Goal: Transaction & Acquisition: Purchase product/service

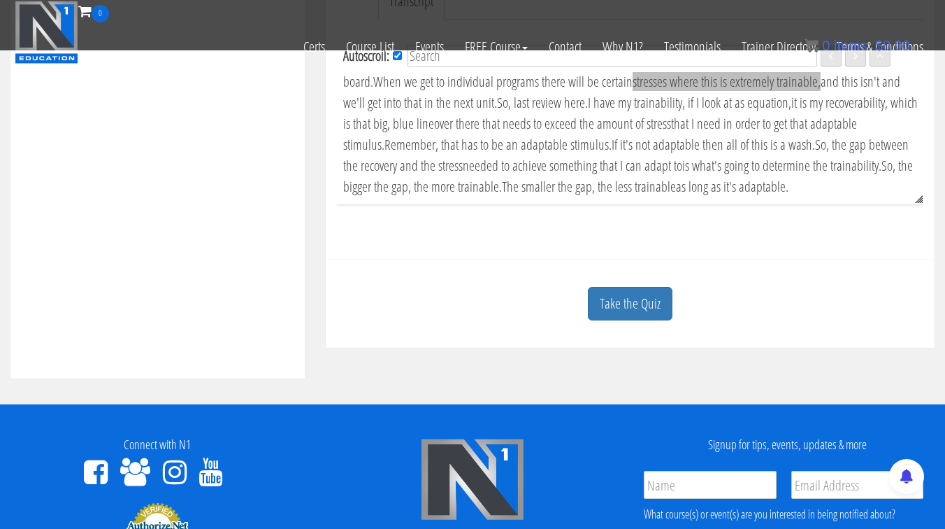
scroll to position [3349, 0]
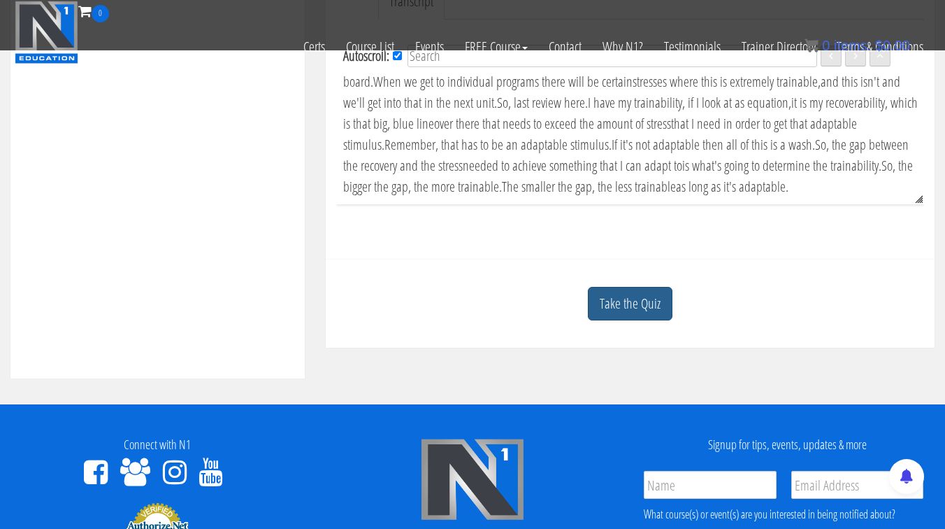
click at [633, 301] on link "Take the Quiz" at bounding box center [630, 304] width 85 height 34
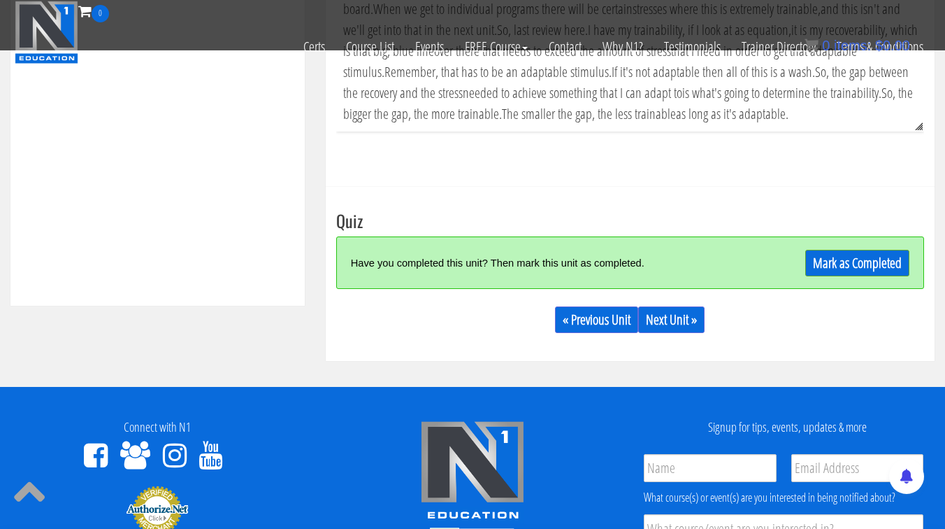
scroll to position [587, 0]
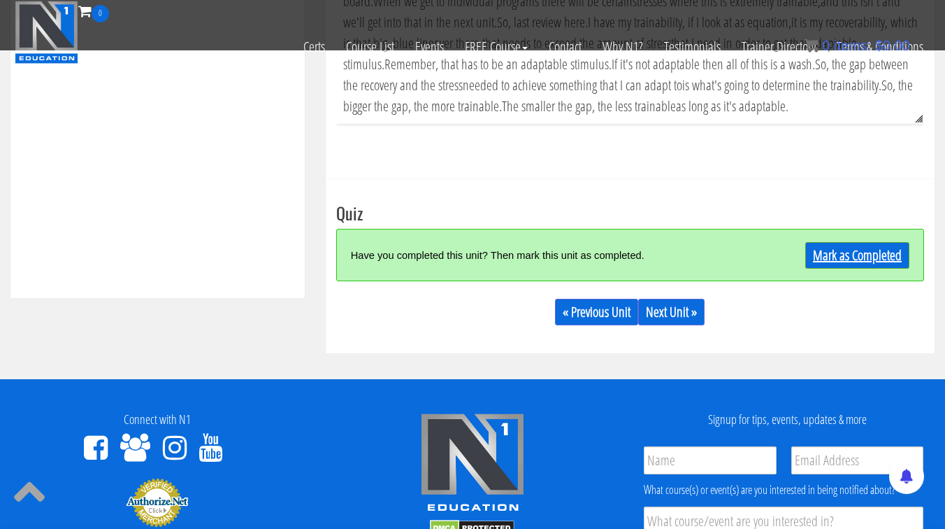
click at [898, 258] on link "Mark as Completed" at bounding box center [857, 255] width 104 height 27
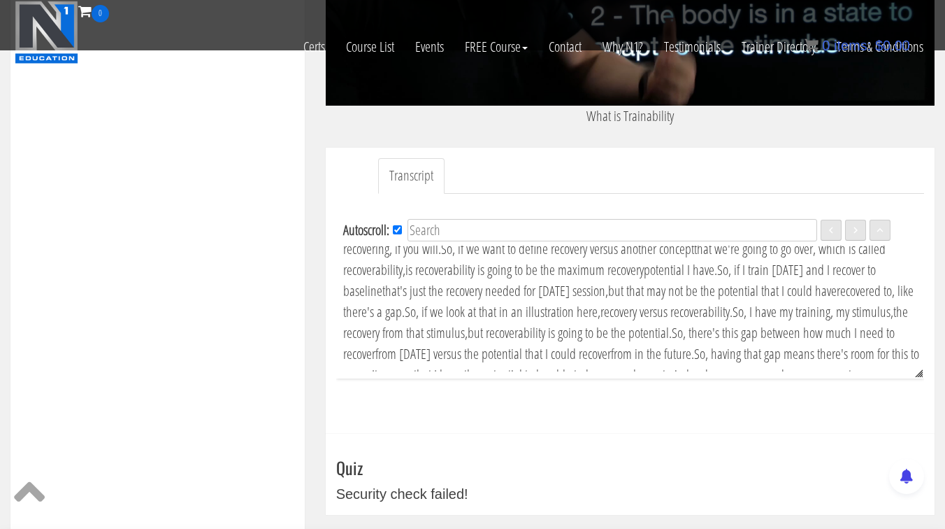
scroll to position [287, 0]
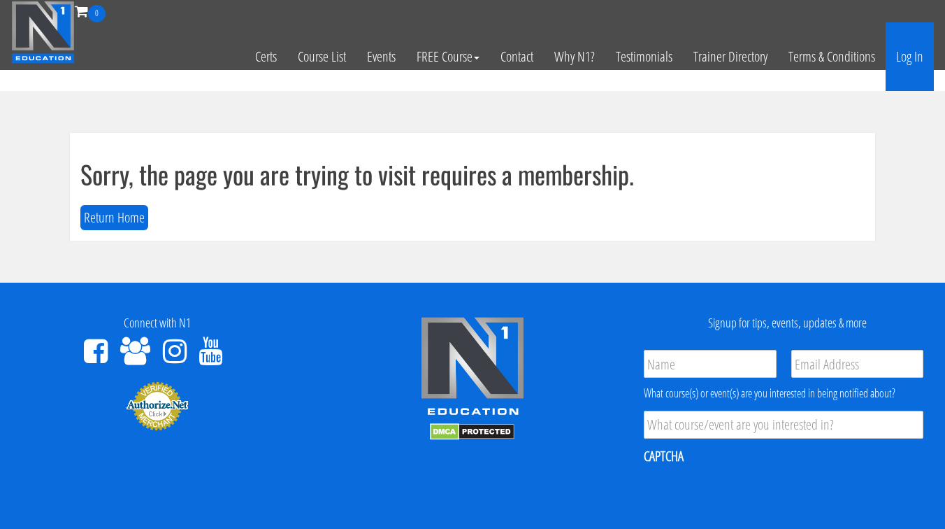
click at [916, 57] on link "Log In" at bounding box center [910, 56] width 48 height 69
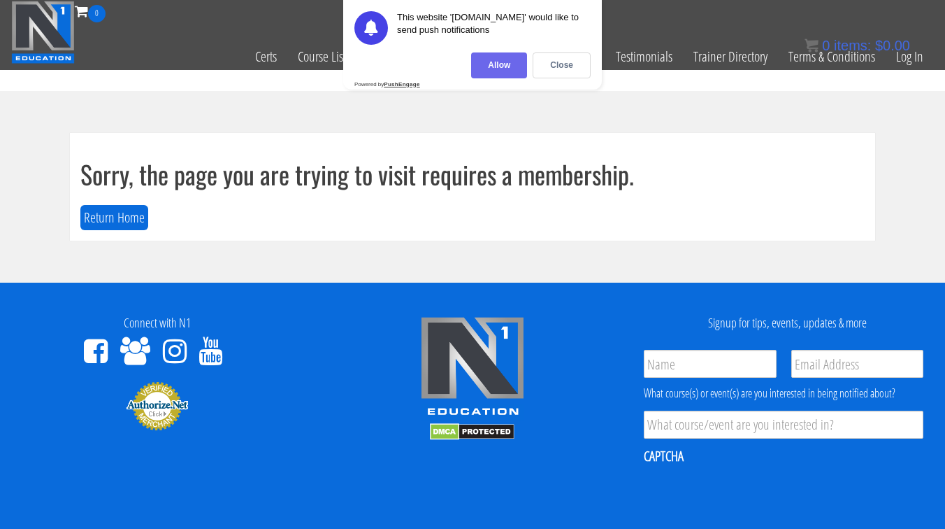
click at [499, 71] on div "Allow" at bounding box center [499, 65] width 56 height 26
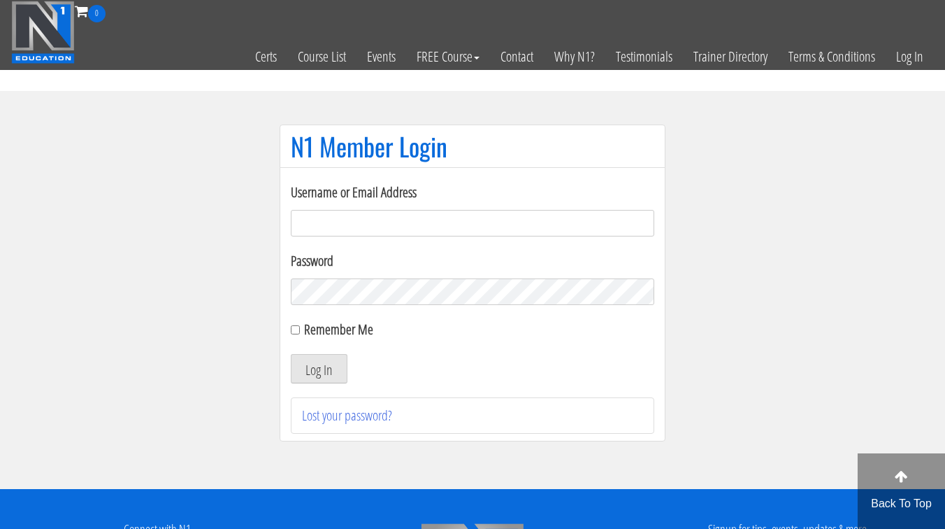
click at [326, 222] on input "Username or Email Address" at bounding box center [473, 223] width 364 height 27
type input "fouad.helou"
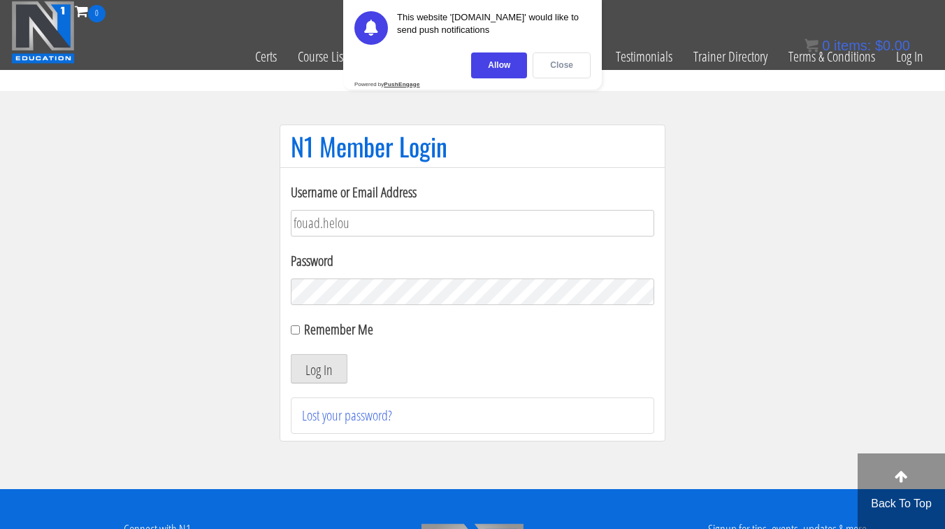
click at [546, 64] on div "Close" at bounding box center [562, 65] width 58 height 26
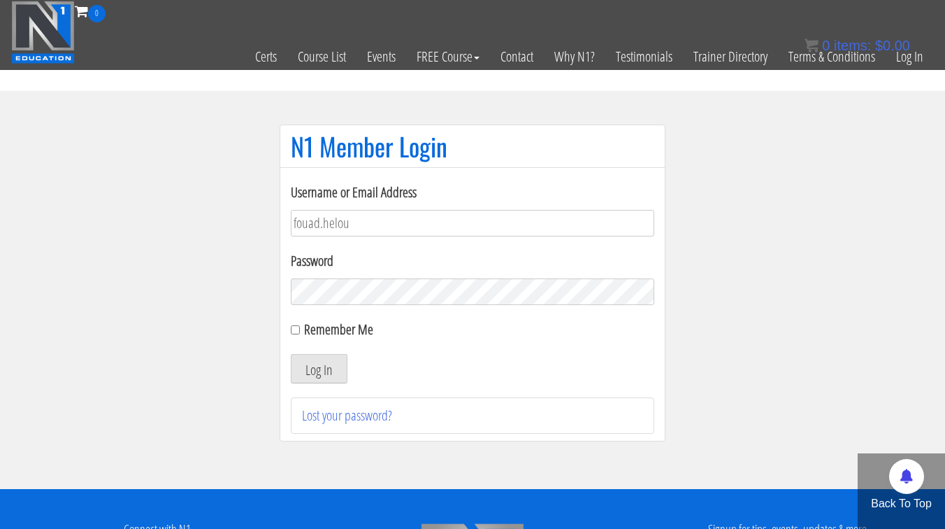
click at [310, 331] on label "Remember Me" at bounding box center [338, 328] width 69 height 19
click at [300, 331] on input "Remember Me" at bounding box center [295, 329] width 9 height 9
checkbox input "true"
click at [316, 371] on button "Log In" at bounding box center [319, 368] width 57 height 29
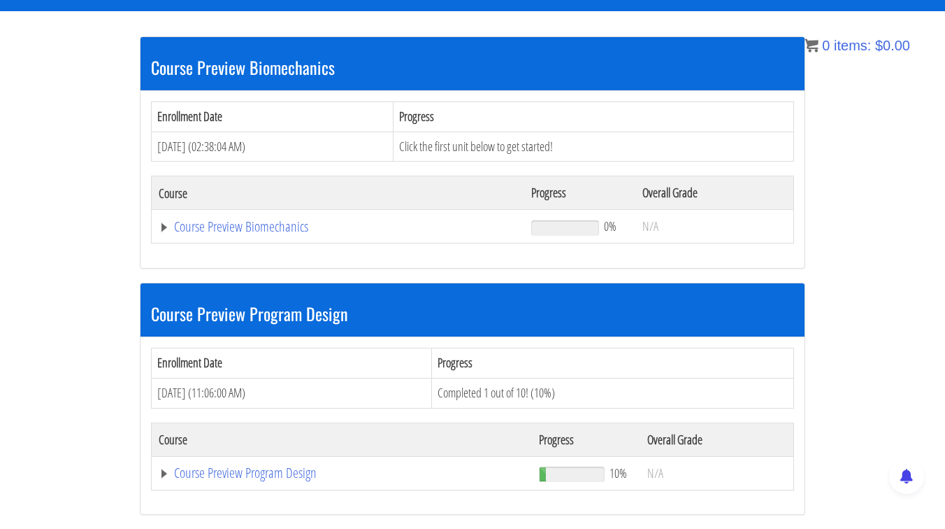
scroll to position [280, 0]
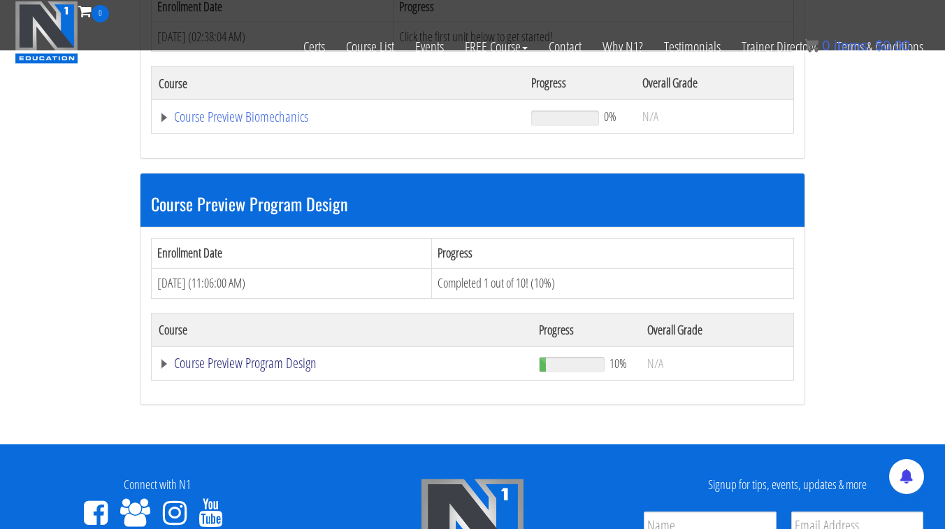
click at [285, 361] on link "Course Preview Program Design" at bounding box center [342, 363] width 366 height 14
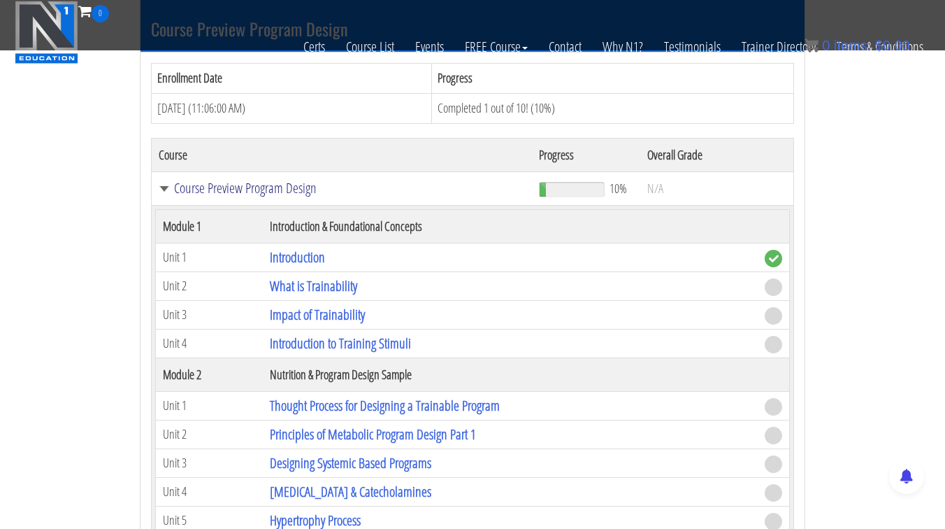
scroll to position [513, 0]
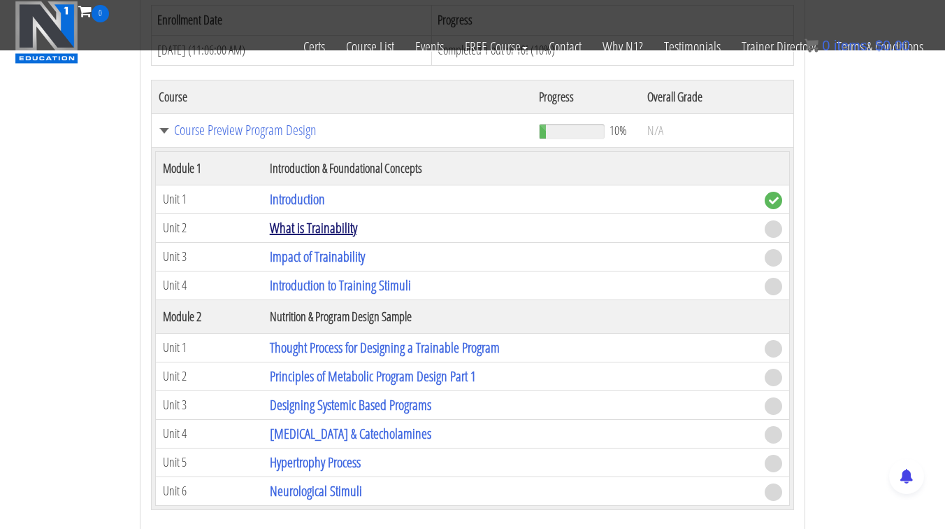
click at [328, 231] on link "What is Trainability" at bounding box center [313, 227] width 87 height 19
click at [329, 229] on link "What is Trainability" at bounding box center [313, 227] width 87 height 19
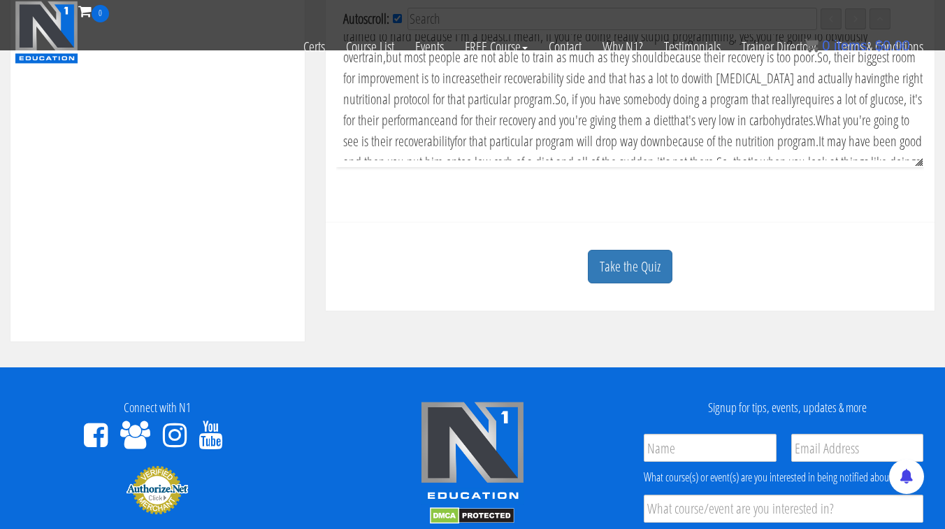
scroll to position [3349, 0]
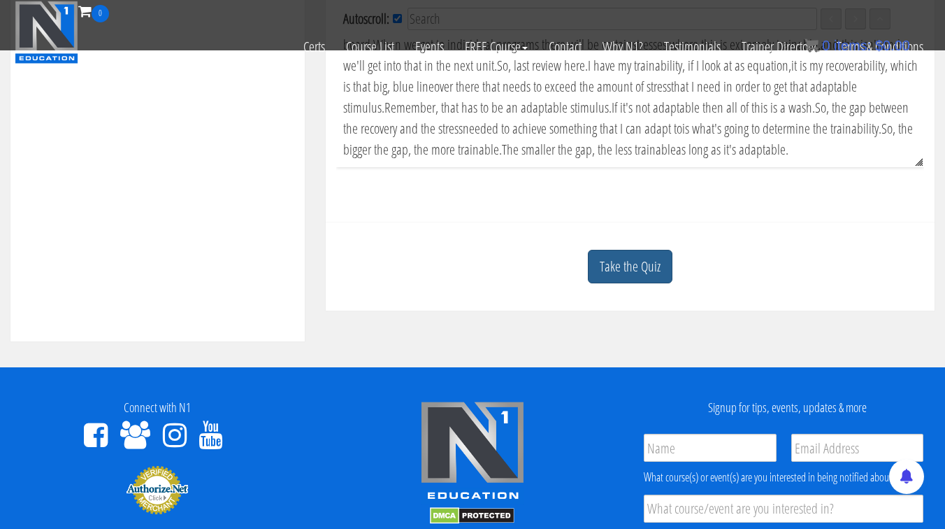
click at [631, 261] on link "Take the Quiz" at bounding box center [630, 267] width 85 height 34
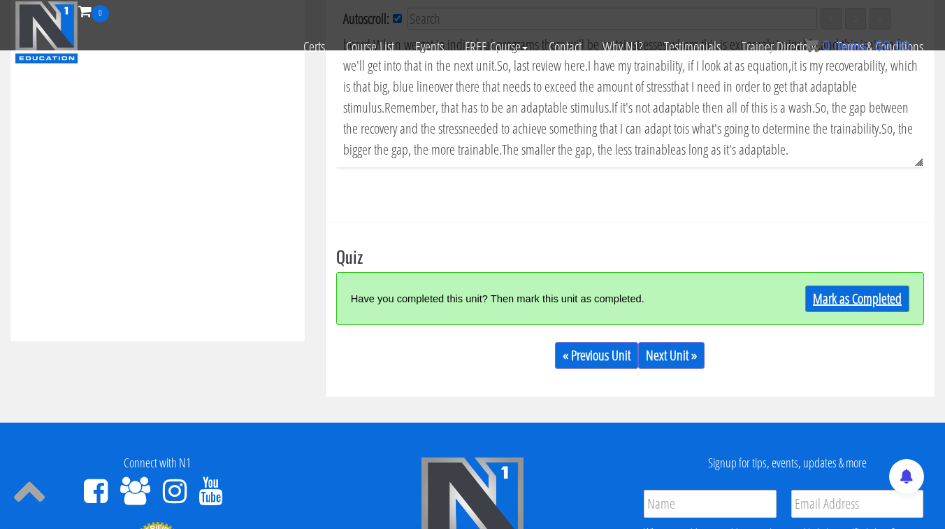
click at [842, 298] on link "Mark as Completed" at bounding box center [857, 298] width 104 height 27
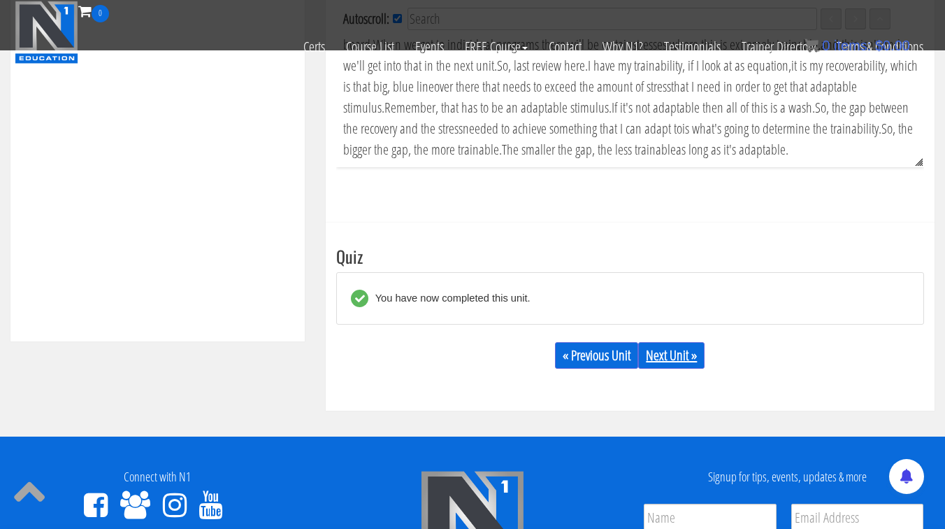
click at [688, 361] on link "Next Unit »" at bounding box center [671, 355] width 66 height 27
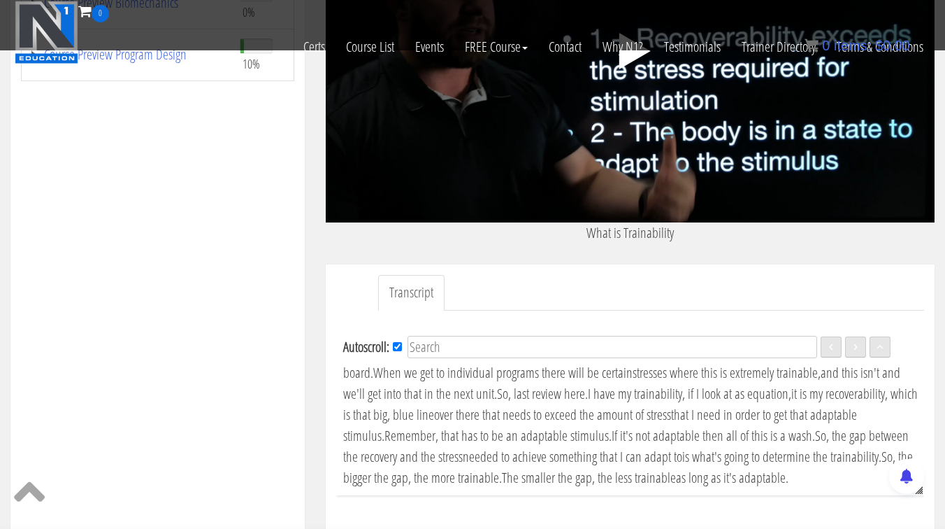
scroll to position [0, 0]
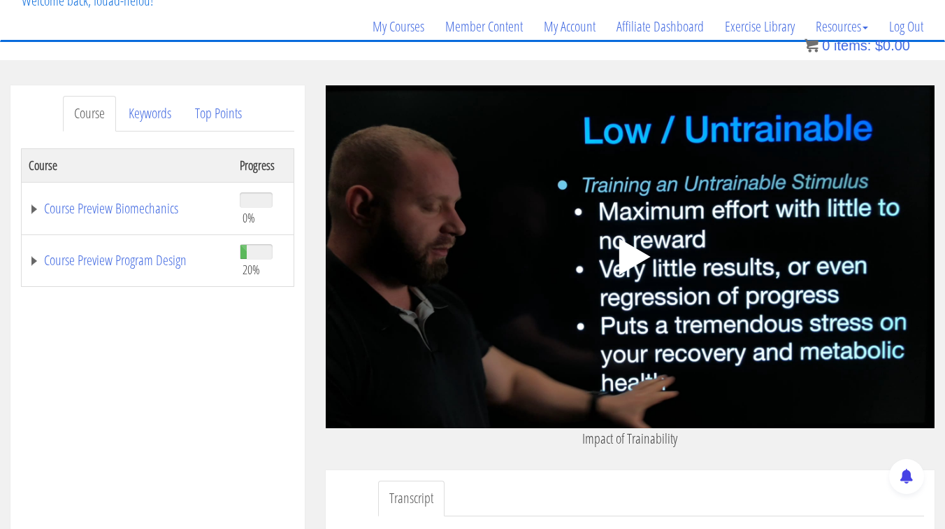
scroll to position [103, 0]
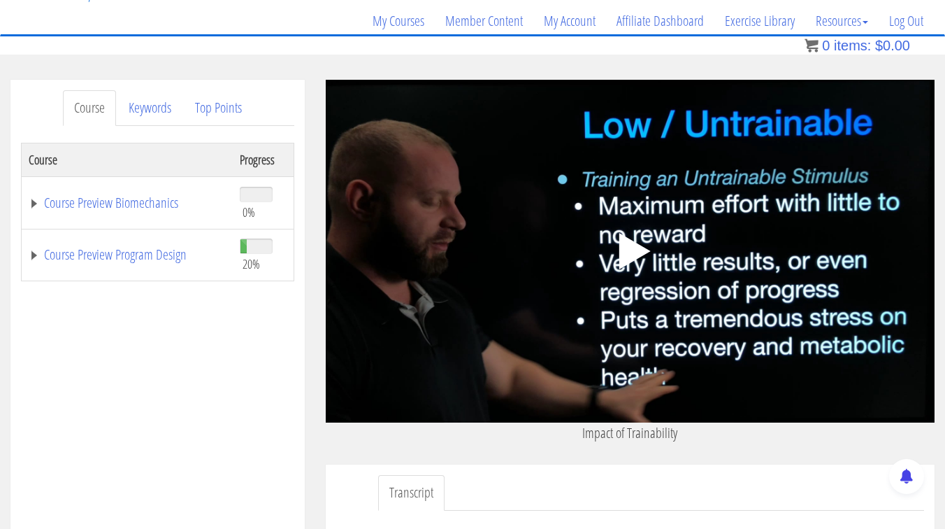
click at [621, 227] on icon ".fp-color-play{opacity:0.65;}.controlbutton{fill:#fff;}" at bounding box center [630, 251] width 88 height 88
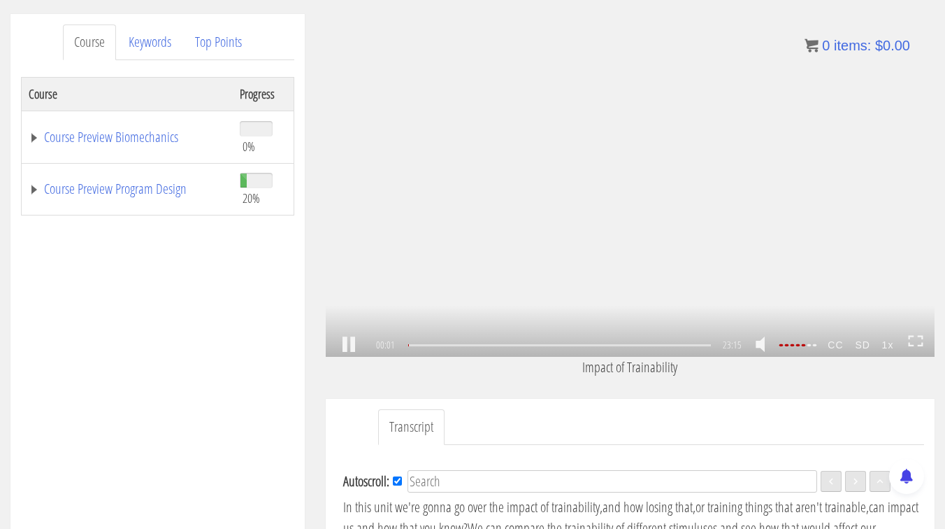
scroll to position [208, 0]
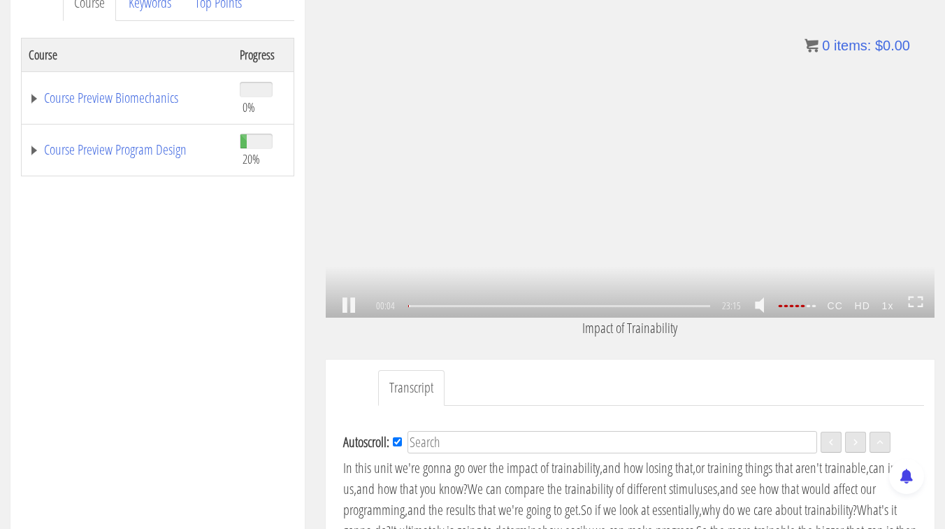
click at [347, 306] on link at bounding box center [349, 306] width 24 height 0
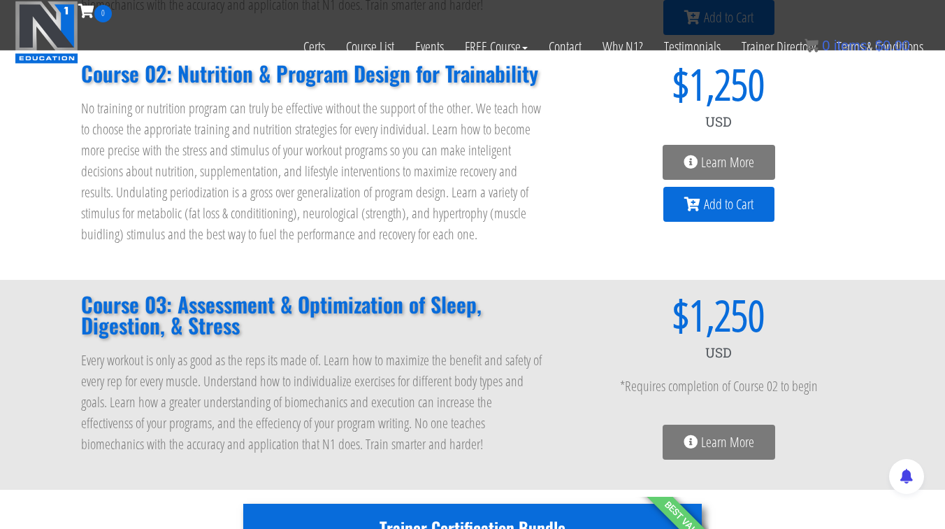
scroll to position [350, 0]
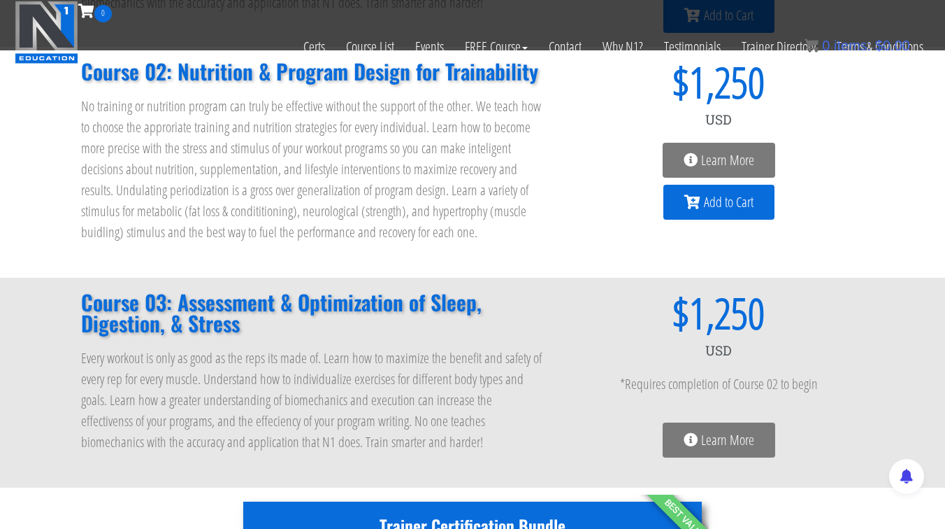
click at [694, 154] on icon at bounding box center [691, 160] width 14 height 14
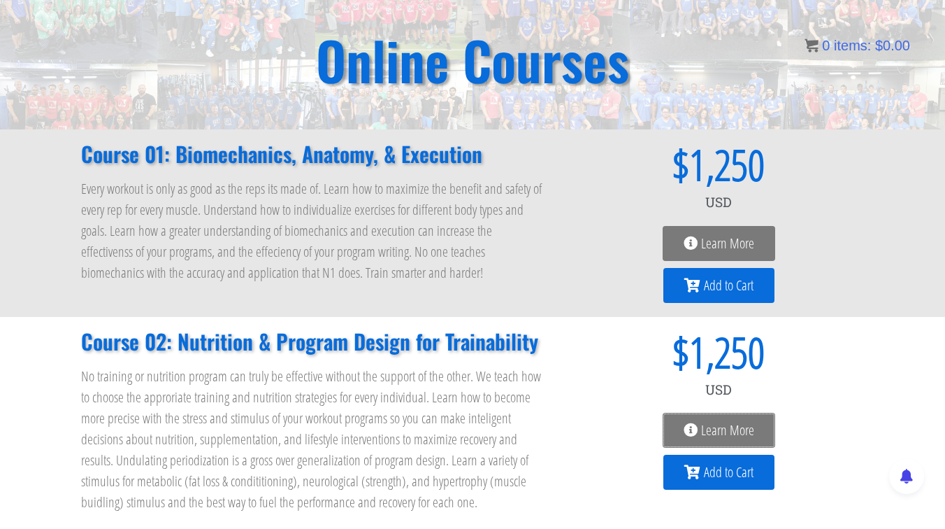
scroll to position [173, 0]
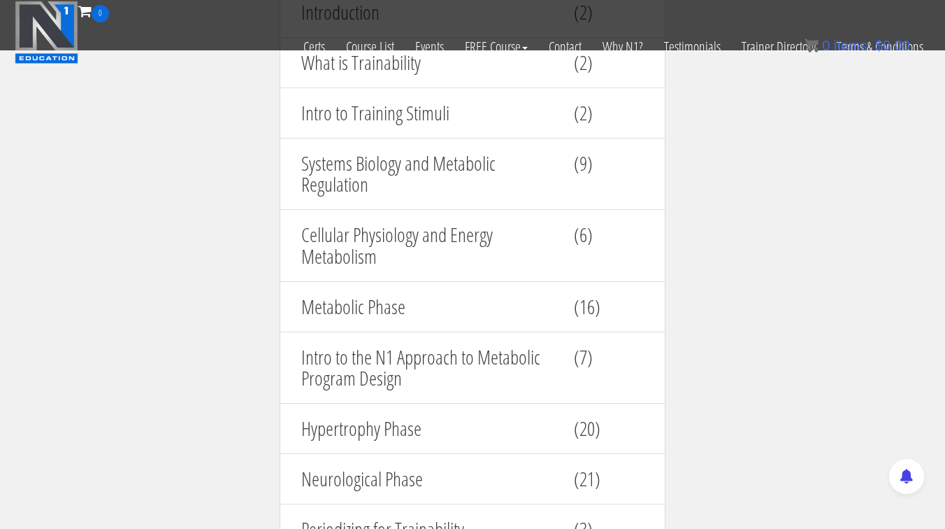
scroll to position [1614, 0]
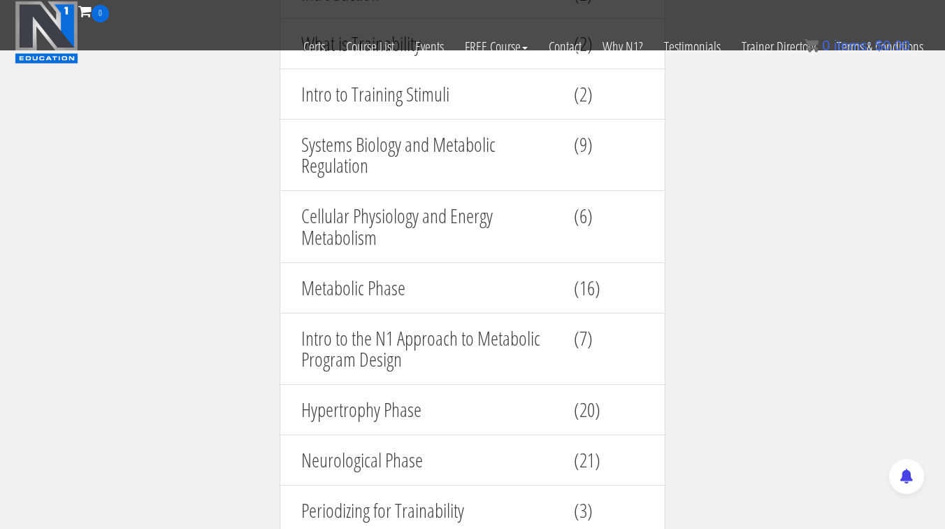
click at [396, 222] on h4 "Cellular Physiology and Energy Metabolism" at bounding box center [427, 226] width 252 height 43
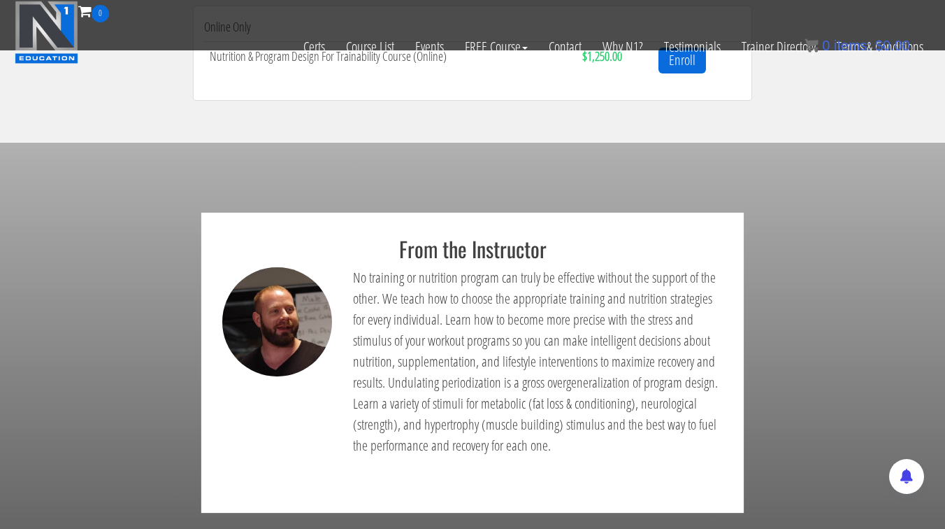
scroll to position [680, 0]
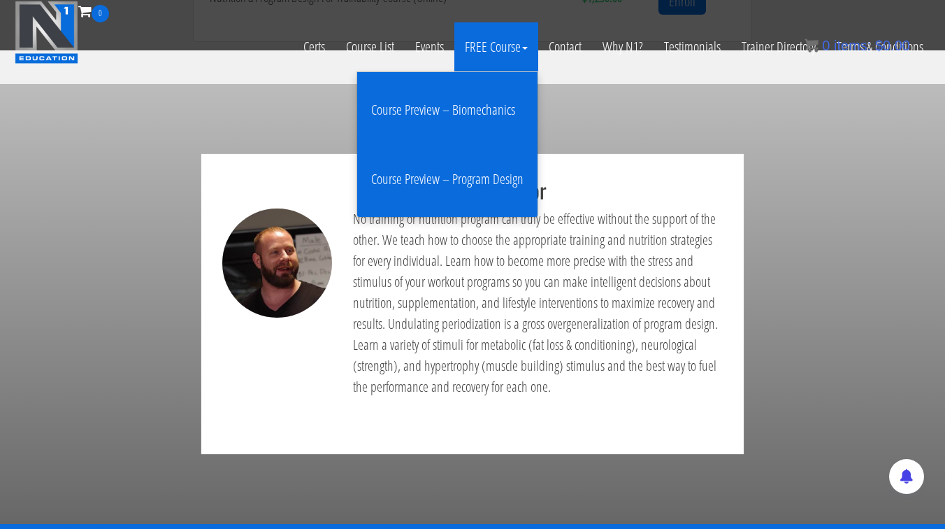
click at [517, 48] on link "FREE Course" at bounding box center [496, 46] width 84 height 49
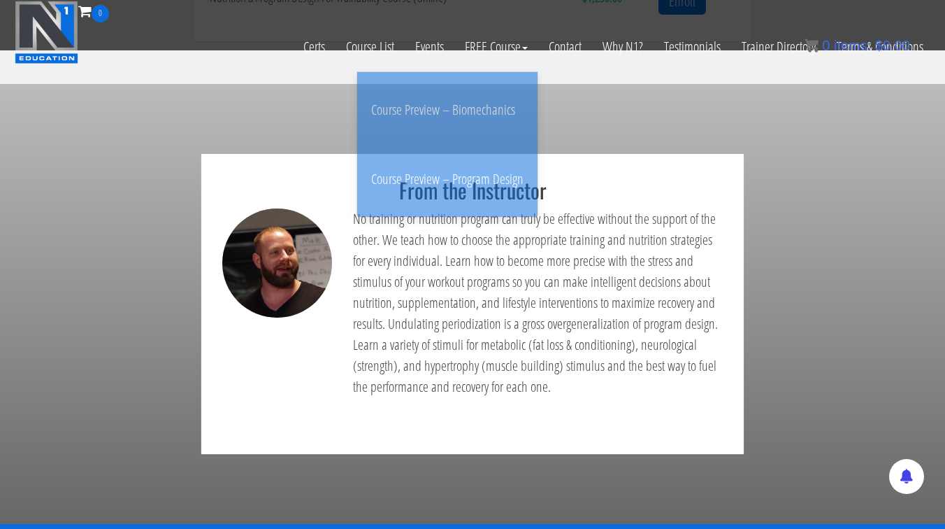
click at [583, 129] on section "From the Instructor No training or nutrition program can truly be effective wit…" at bounding box center [472, 304] width 945 height 440
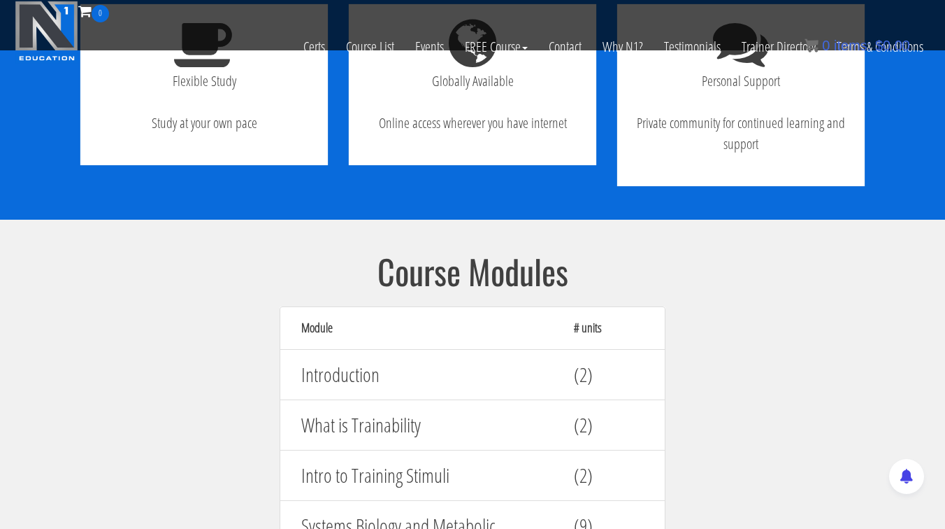
scroll to position [1583, 0]
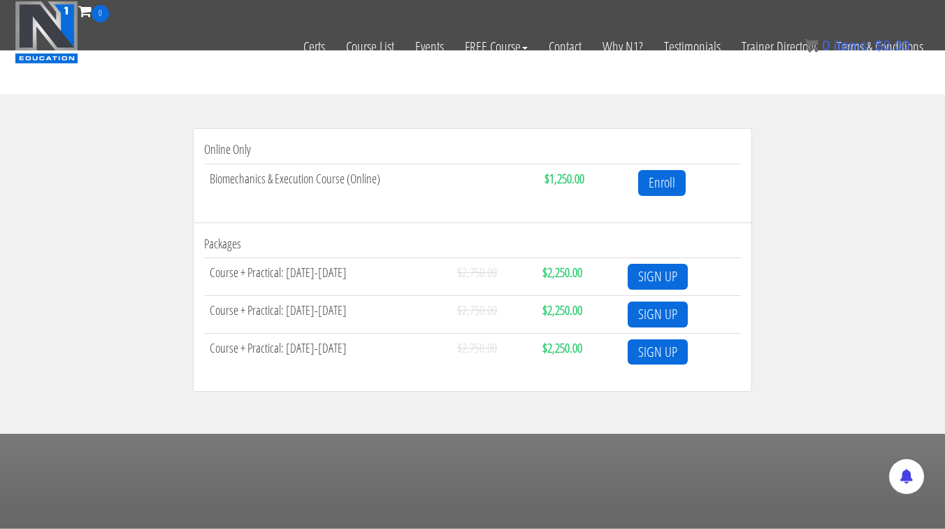
scroll to position [498, 0]
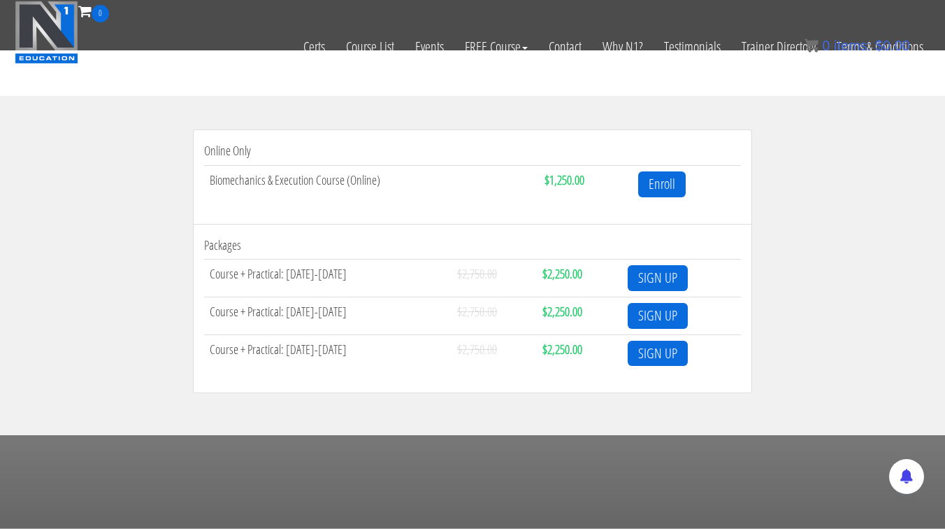
click at [343, 178] on td "Biomechanics & Execution Course (Online)" at bounding box center [371, 183] width 335 height 37
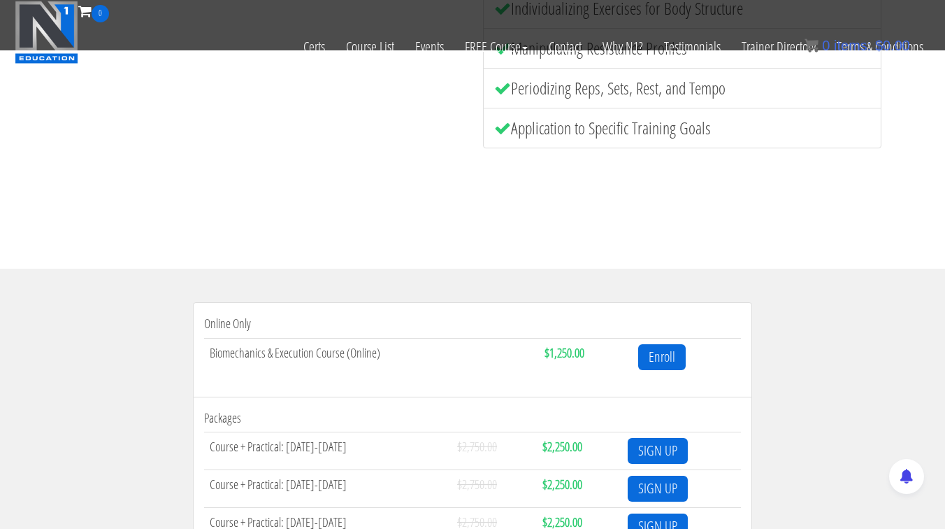
scroll to position [416, 0]
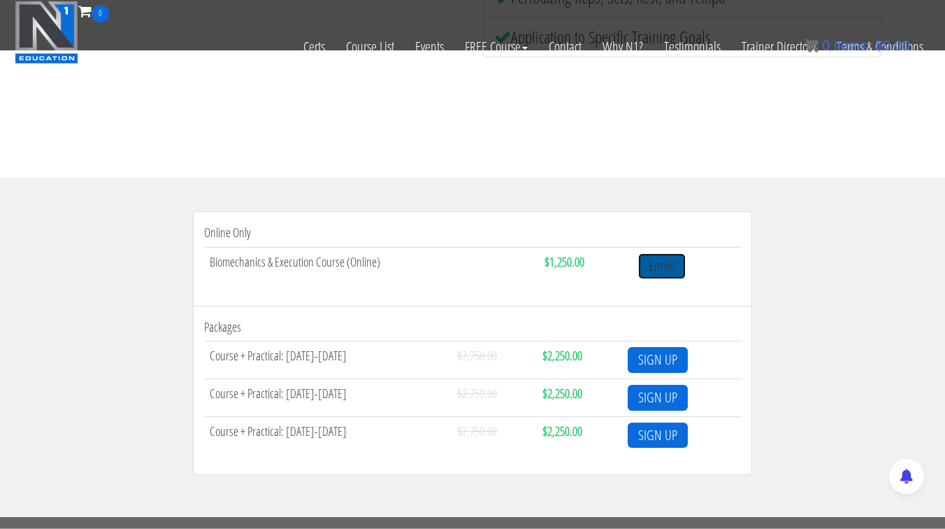
click at [671, 263] on link "Enroll" at bounding box center [662, 266] width 48 height 26
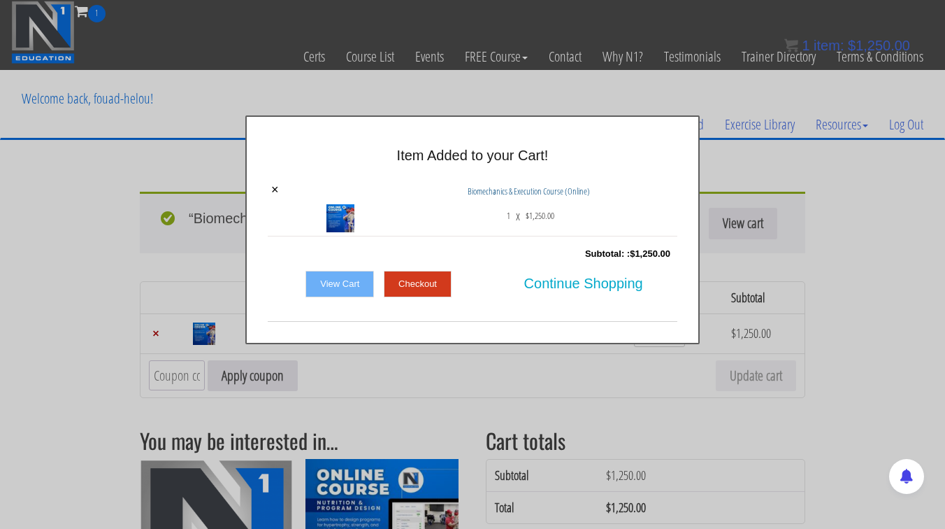
click at [554, 101] on div at bounding box center [472, 264] width 945 height 529
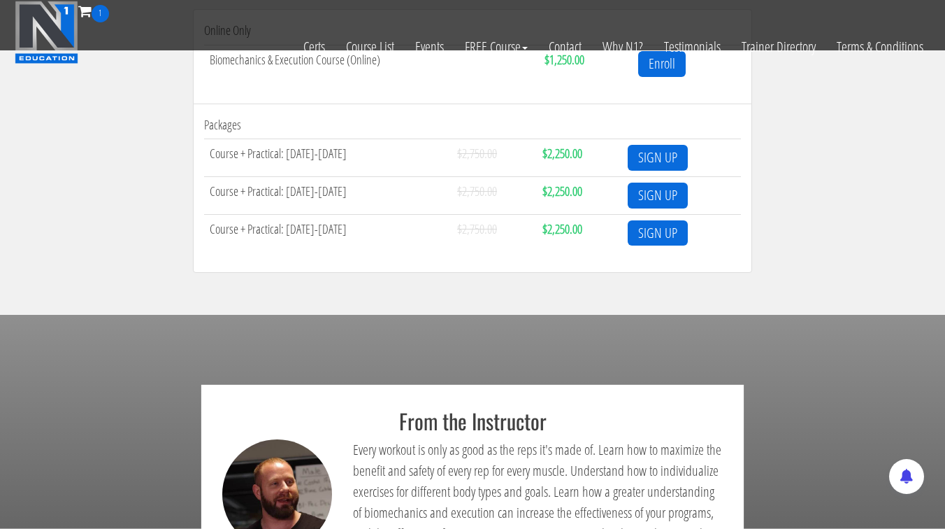
scroll to position [619, 0]
